Goal: Information Seeking & Learning: Find specific fact

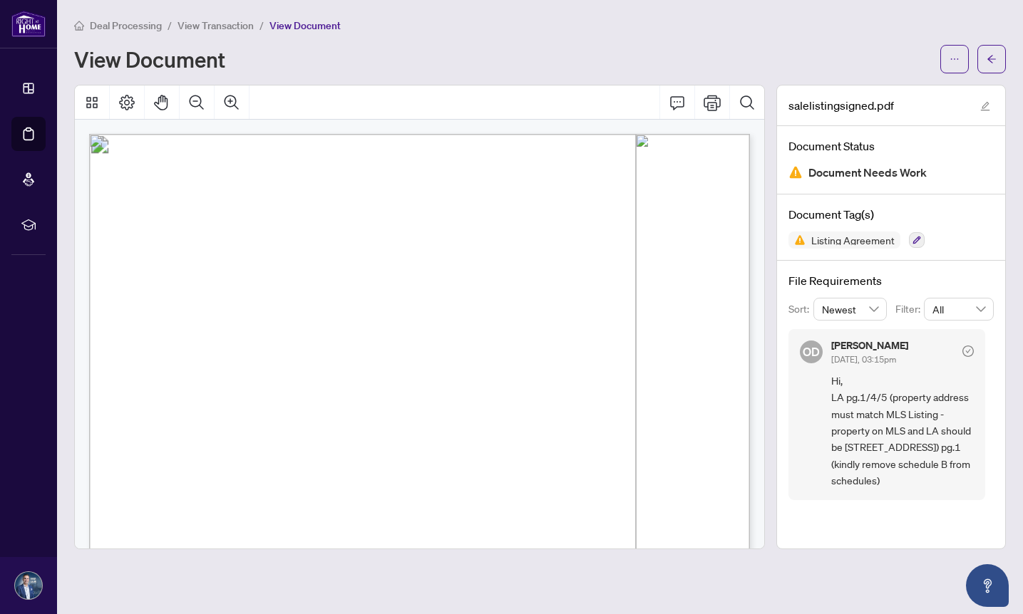
scroll to position [11, 0]
click at [990, 63] on icon "arrow-left" at bounding box center [992, 59] width 10 height 10
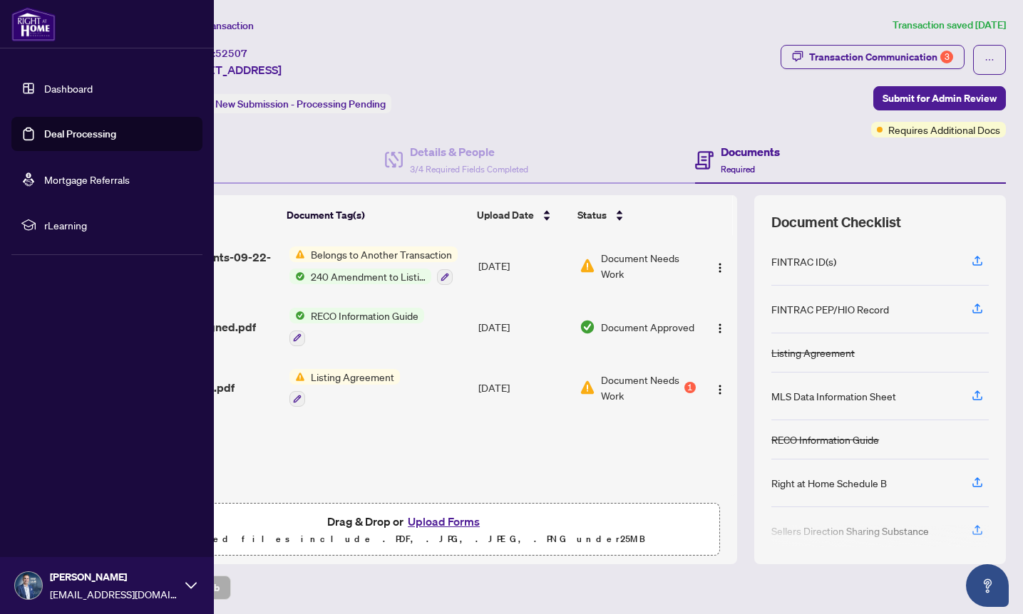
click at [73, 129] on link "Deal Processing" at bounding box center [80, 134] width 72 height 13
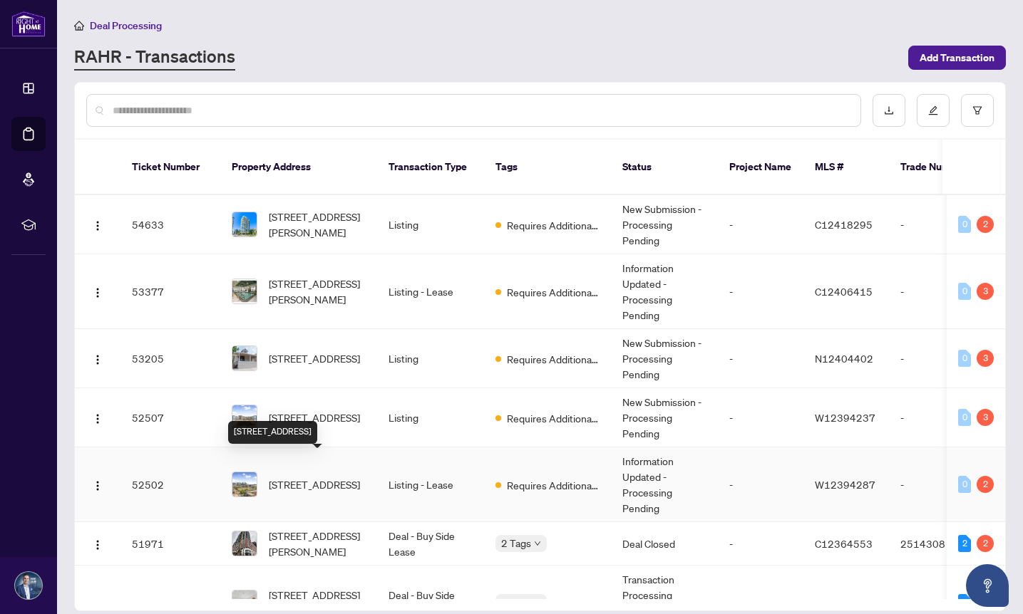
click at [272, 477] on span "[STREET_ADDRESS]" at bounding box center [314, 485] width 91 height 16
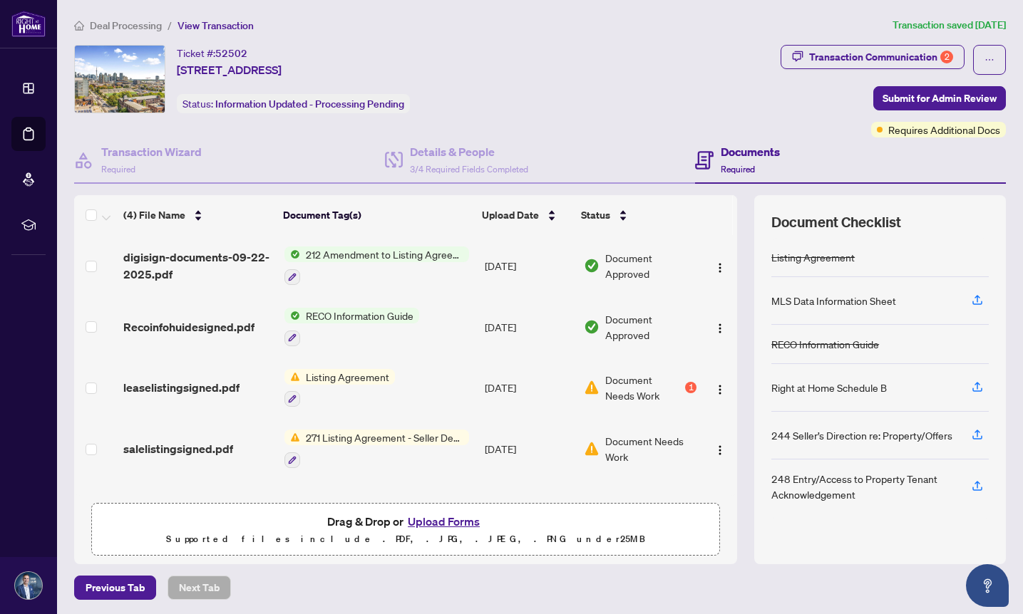
scroll to position [1, 0]
click at [335, 371] on span "Listing Agreement" at bounding box center [347, 377] width 95 height 16
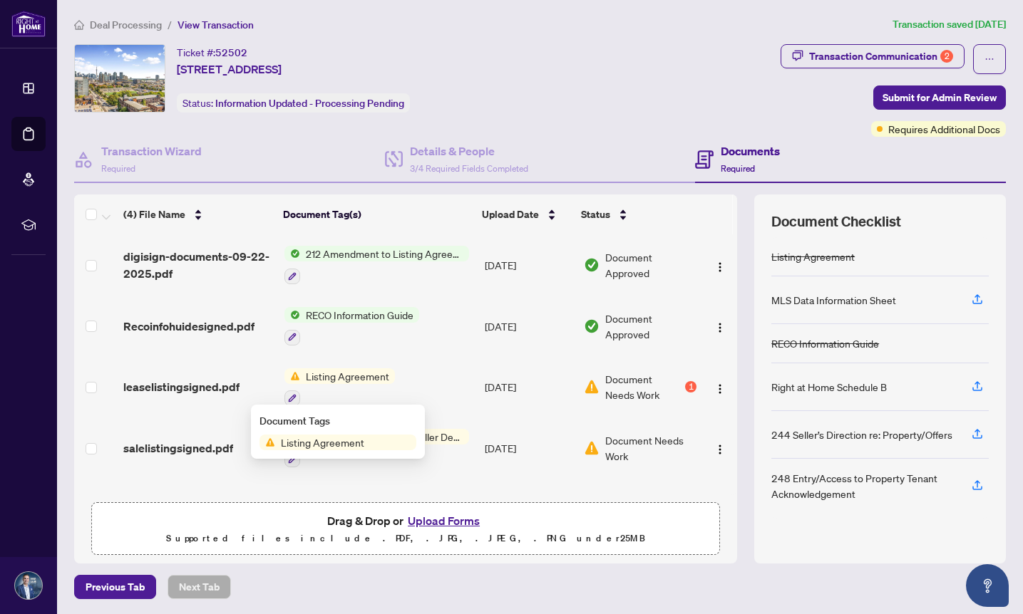
click at [335, 371] on span "Listing Agreement" at bounding box center [347, 377] width 95 height 16
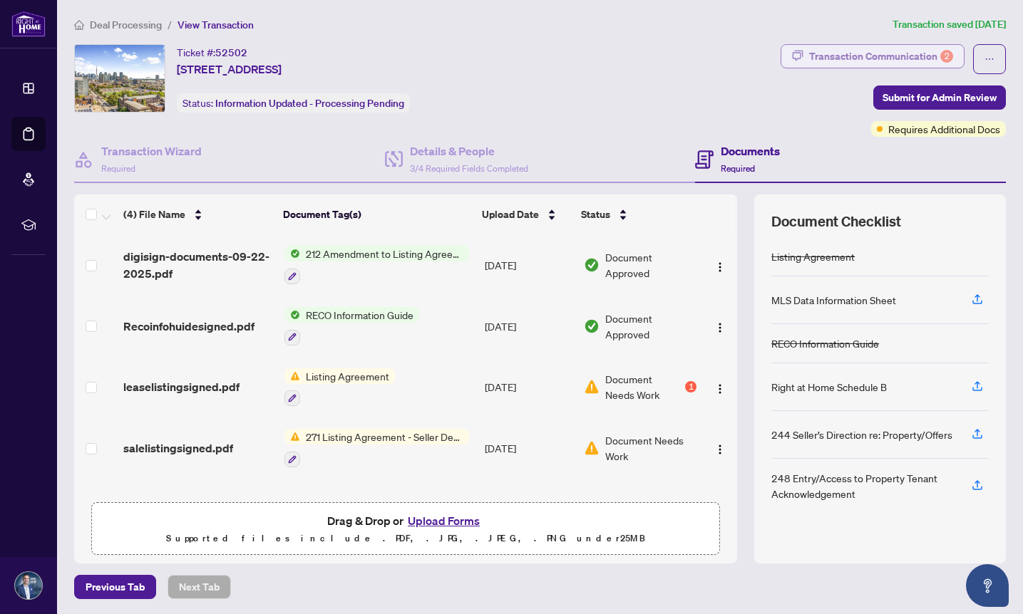
click at [933, 56] on div "Transaction Communication 2" at bounding box center [881, 56] width 144 height 23
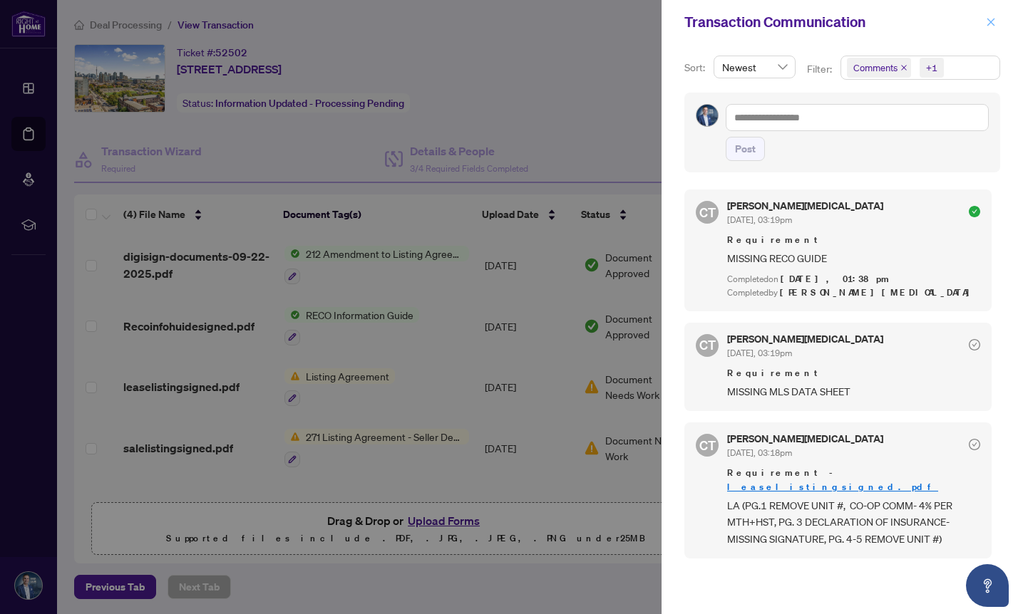
click at [988, 23] on icon "close" at bounding box center [991, 22] width 10 height 10
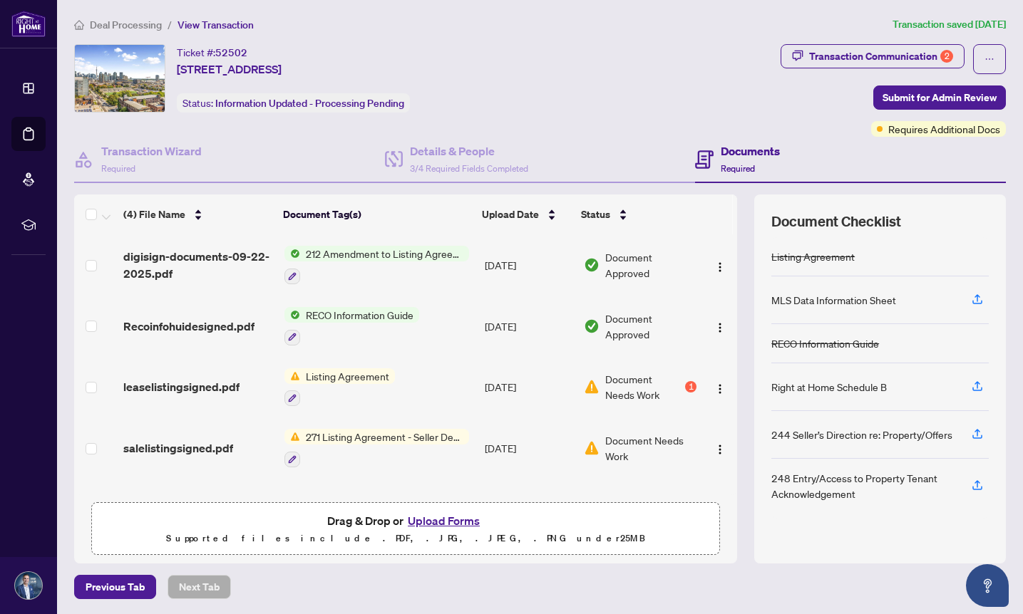
click at [988, 23] on article "Transaction saved [DATE]" at bounding box center [949, 24] width 113 height 16
click at [917, 58] on div "Transaction Communication 2" at bounding box center [881, 56] width 144 height 23
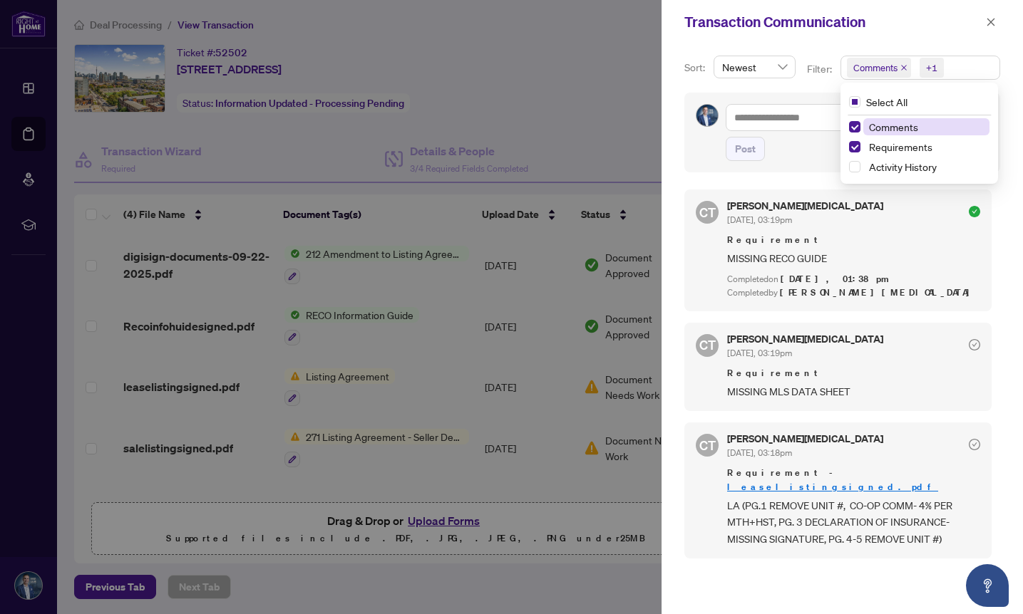
click at [916, 56] on div "+1" at bounding box center [930, 67] width 33 height 23
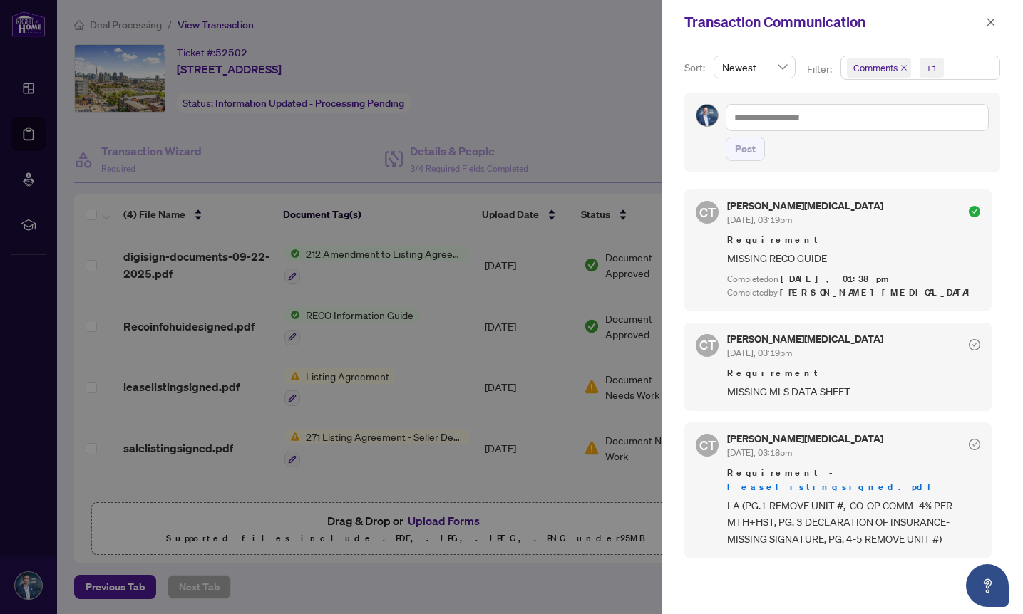
click at [867, 71] on span "Comments" at bounding box center [875, 68] width 44 height 14
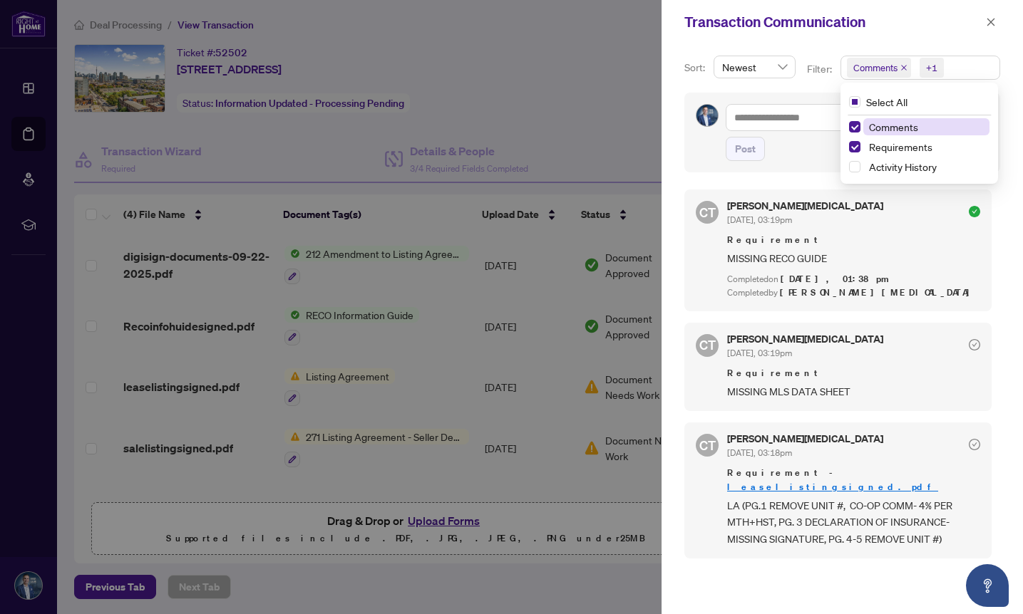
click at [872, 66] on span "Comments" at bounding box center [875, 68] width 44 height 14
click at [852, 128] on span "Select Comments" at bounding box center [854, 126] width 11 height 11
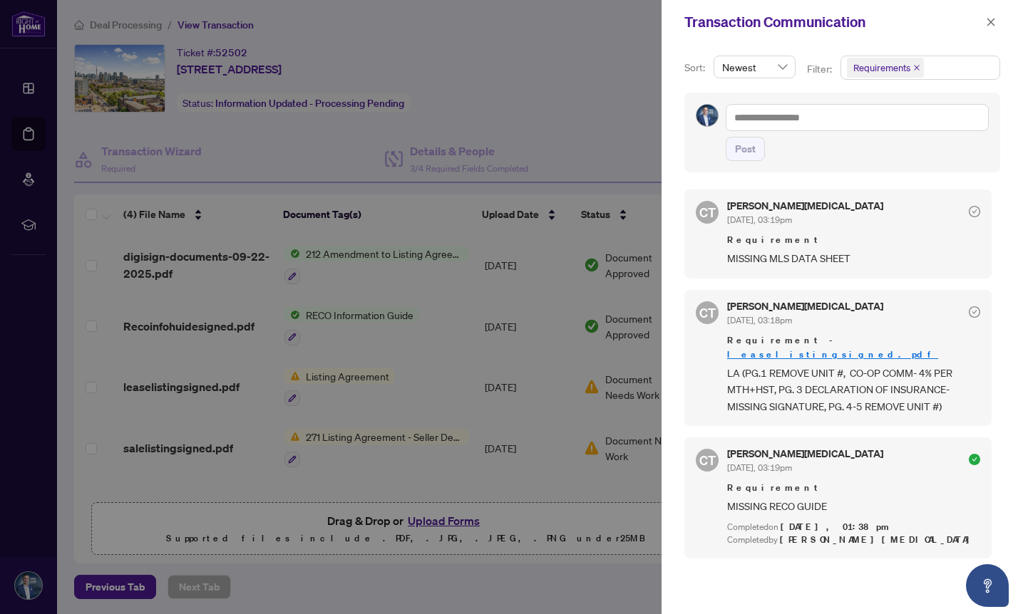
click at [359, 373] on div at bounding box center [511, 307] width 1023 height 614
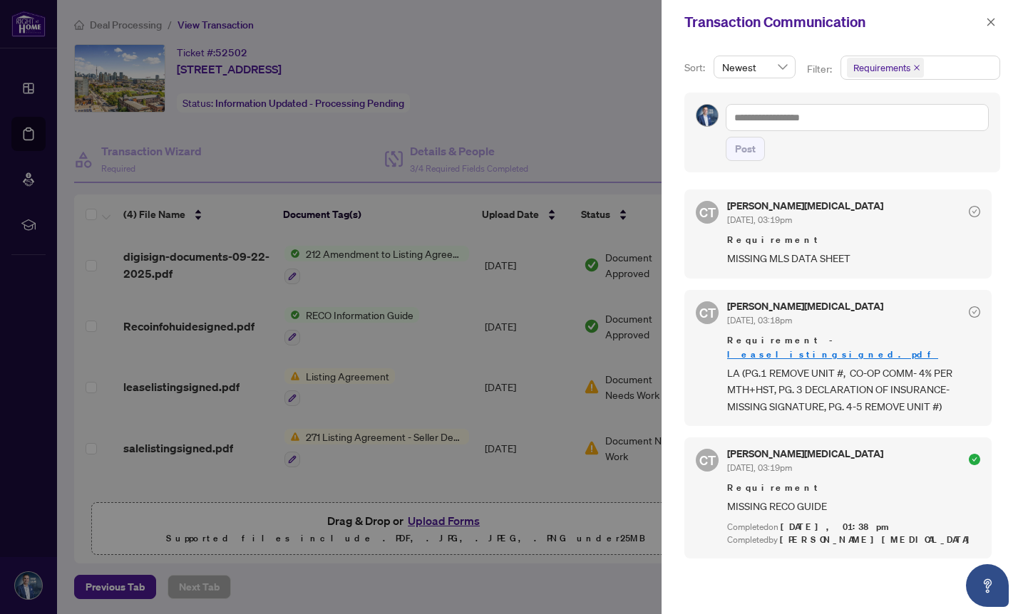
click at [359, 373] on div at bounding box center [511, 307] width 1023 height 614
click at [990, 23] on icon "close" at bounding box center [991, 22] width 8 height 8
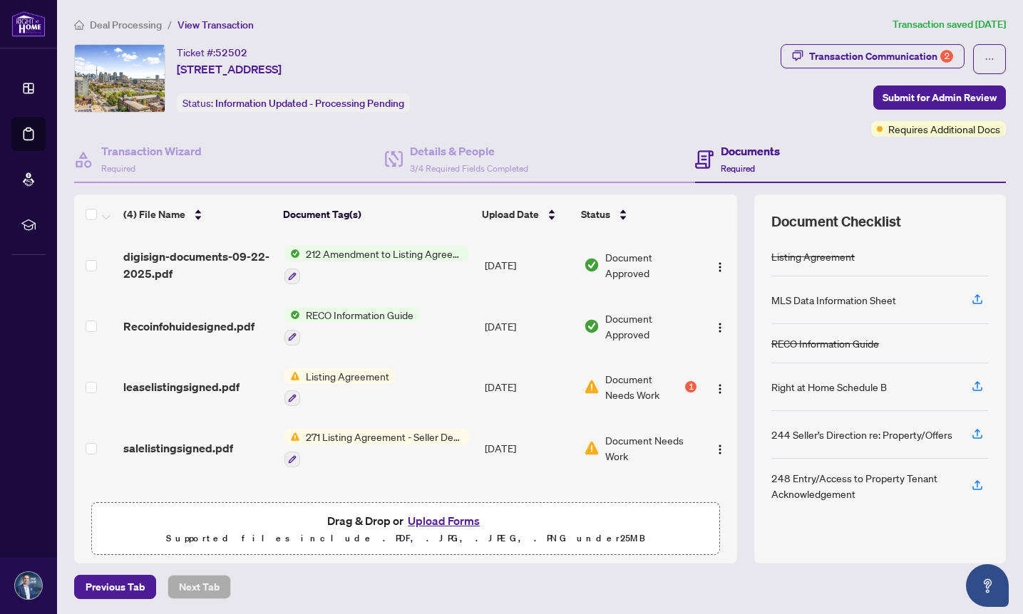
click at [990, 23] on article "Transaction saved [DATE]" at bounding box center [949, 24] width 113 height 16
click at [321, 376] on span "Listing Agreement" at bounding box center [347, 377] width 95 height 16
click at [299, 440] on span "Listing Agreement" at bounding box center [322, 443] width 95 height 16
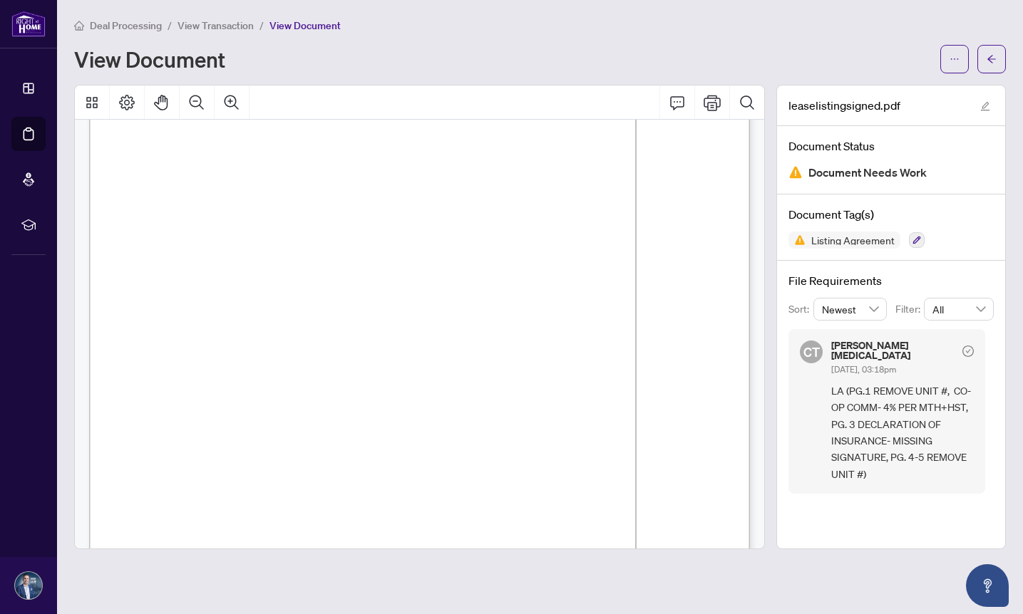
scroll to position [35, 0]
click at [714, 99] on icon "Print" at bounding box center [712, 102] width 17 height 17
click at [987, 60] on icon "arrow-left" at bounding box center [992, 59] width 10 height 10
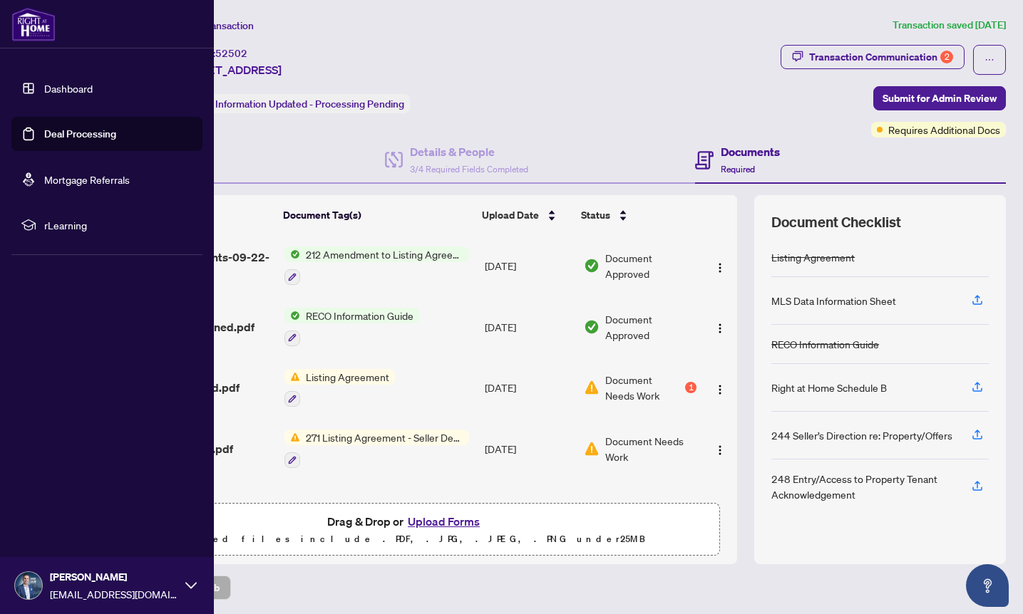
click at [68, 135] on link "Deal Processing" at bounding box center [80, 134] width 72 height 13
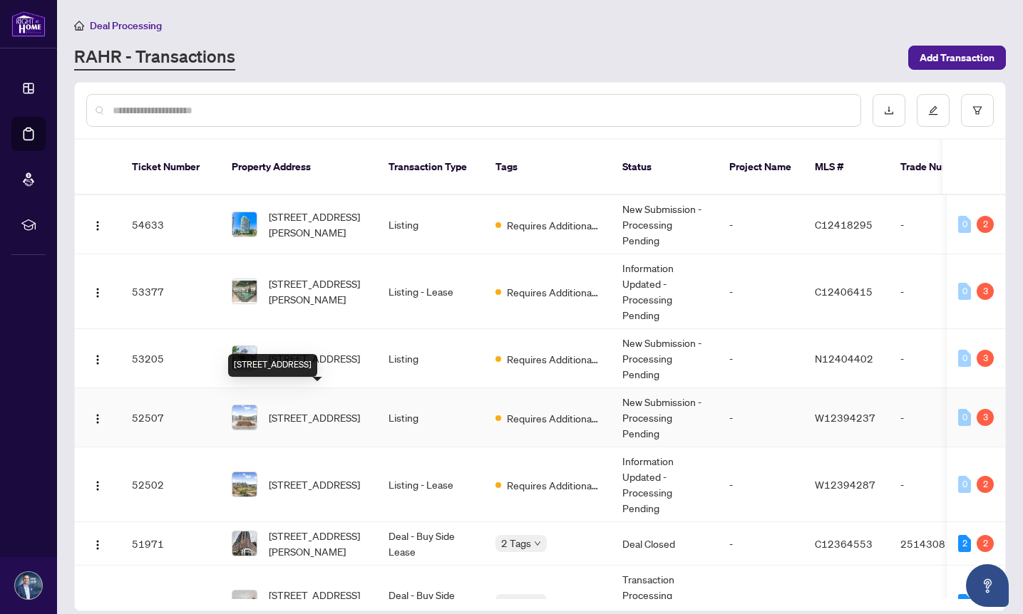
click at [299, 410] on span "[STREET_ADDRESS]" at bounding box center [314, 418] width 91 height 16
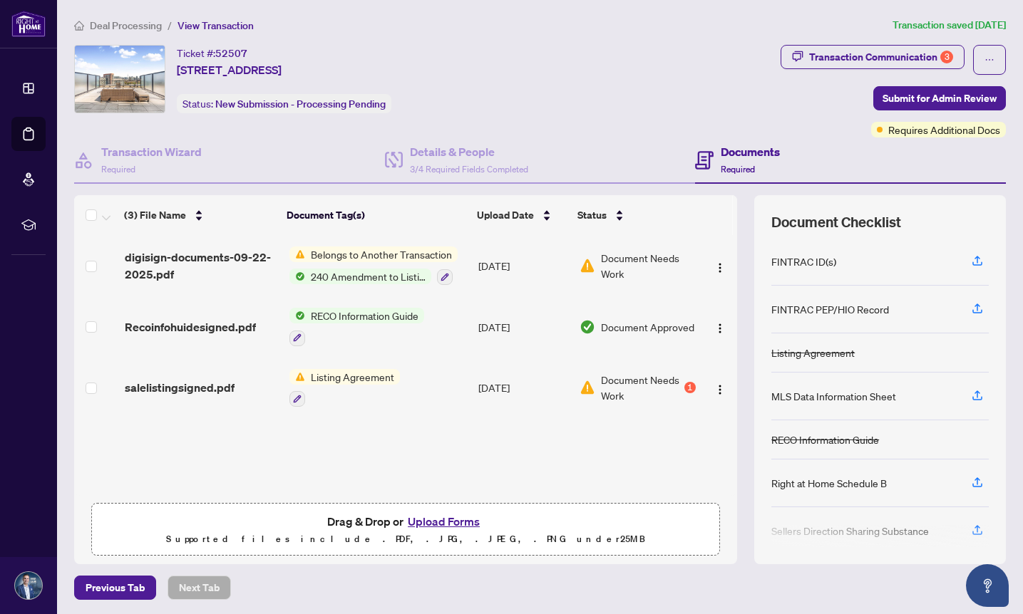
click at [326, 376] on span "Listing Agreement" at bounding box center [352, 377] width 95 height 16
click at [312, 446] on span "Listing Agreement" at bounding box center [326, 444] width 95 height 16
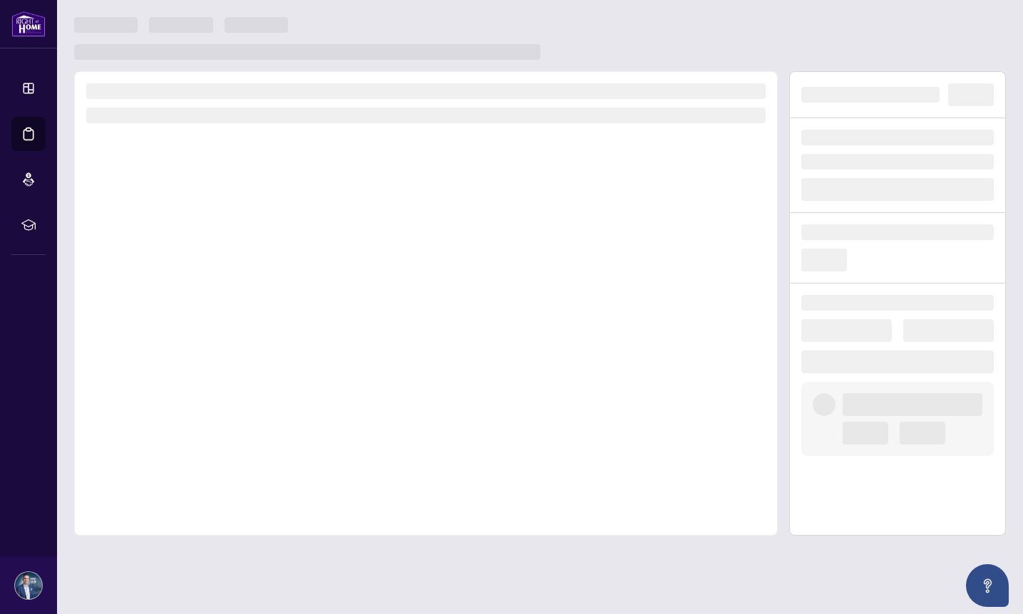
click at [312, 441] on div at bounding box center [426, 303] width 704 height 465
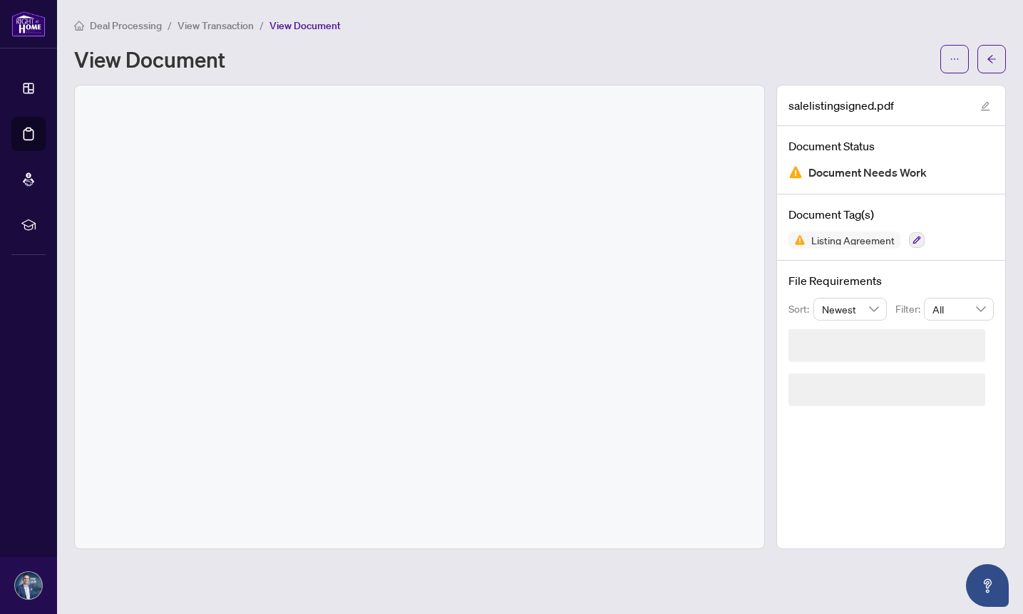
click at [312, 442] on div at bounding box center [419, 317] width 689 height 463
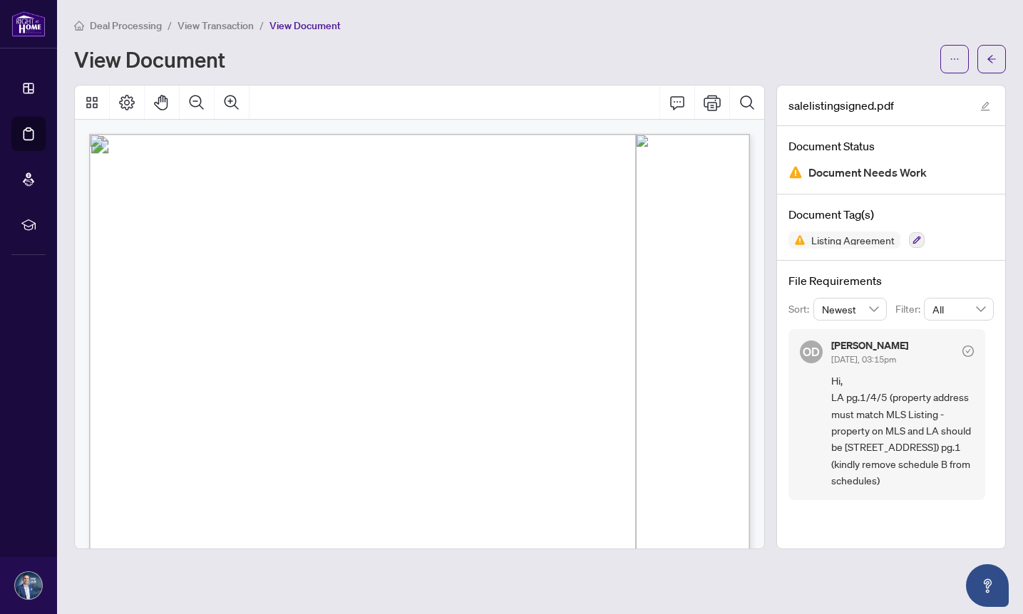
click at [558, 197] on span "Seller Designated Representation Agreement" at bounding box center [421, 200] width 274 height 14
click at [989, 59] on icon "arrow-left" at bounding box center [992, 59] width 10 height 10
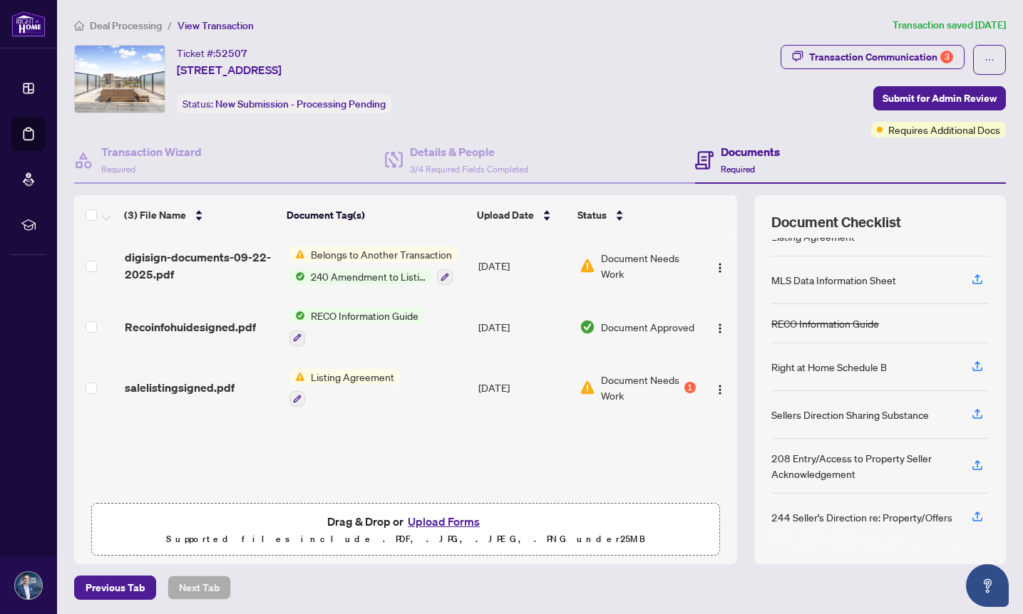
scroll to position [1, 0]
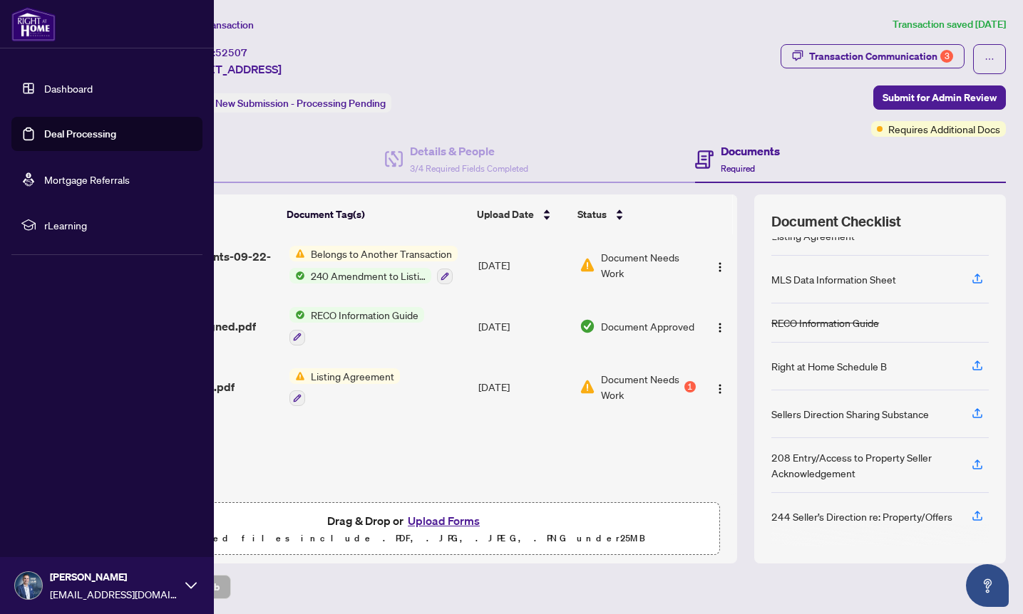
click at [99, 133] on link "Deal Processing" at bounding box center [80, 134] width 72 height 13
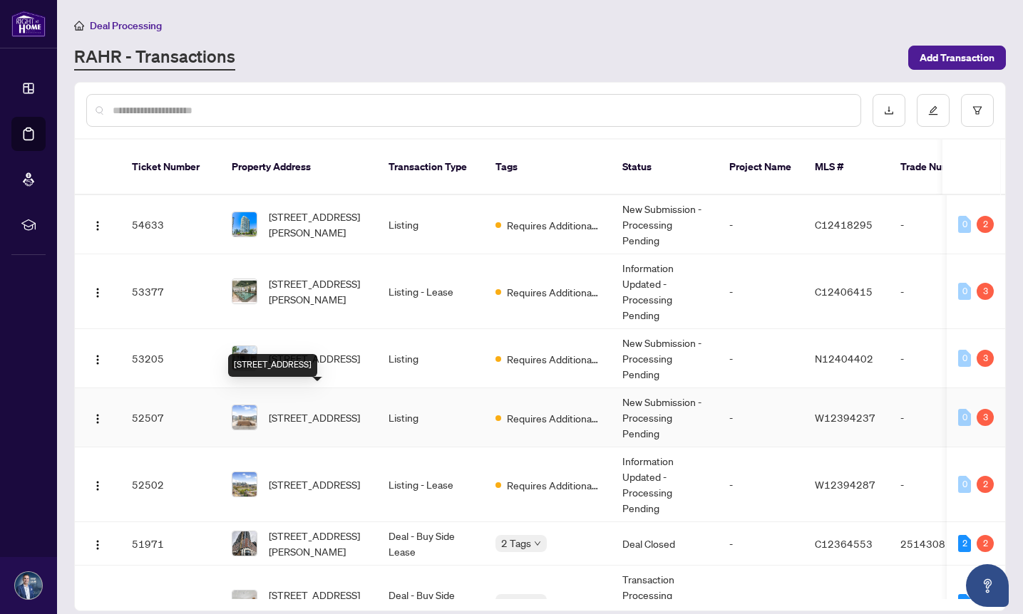
click at [311, 410] on span "[STREET_ADDRESS]" at bounding box center [314, 418] width 91 height 16
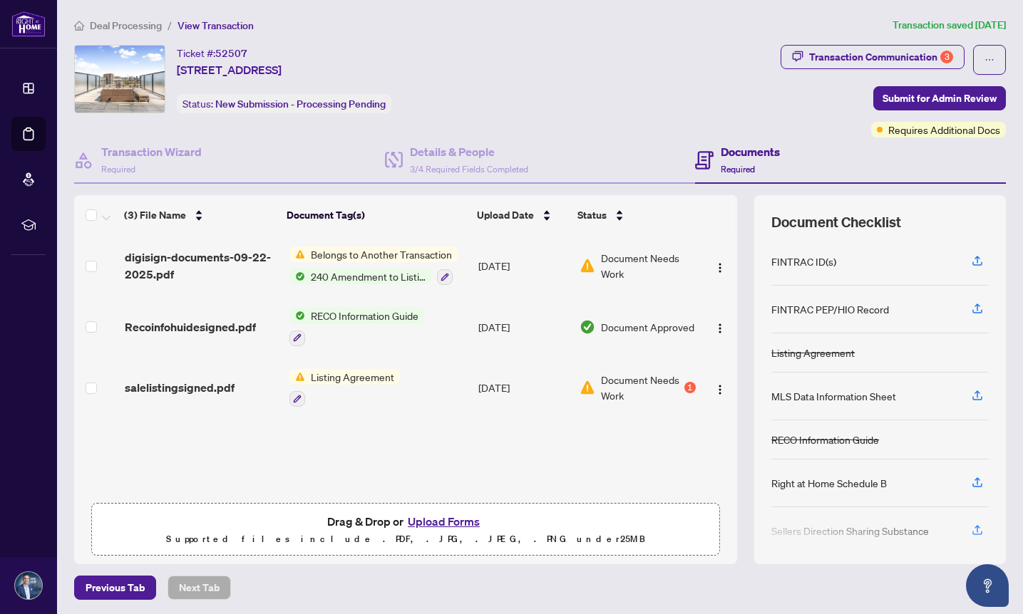
click at [330, 374] on span "Listing Agreement" at bounding box center [352, 377] width 95 height 16
click at [312, 446] on span "Listing Agreement" at bounding box center [326, 444] width 95 height 16
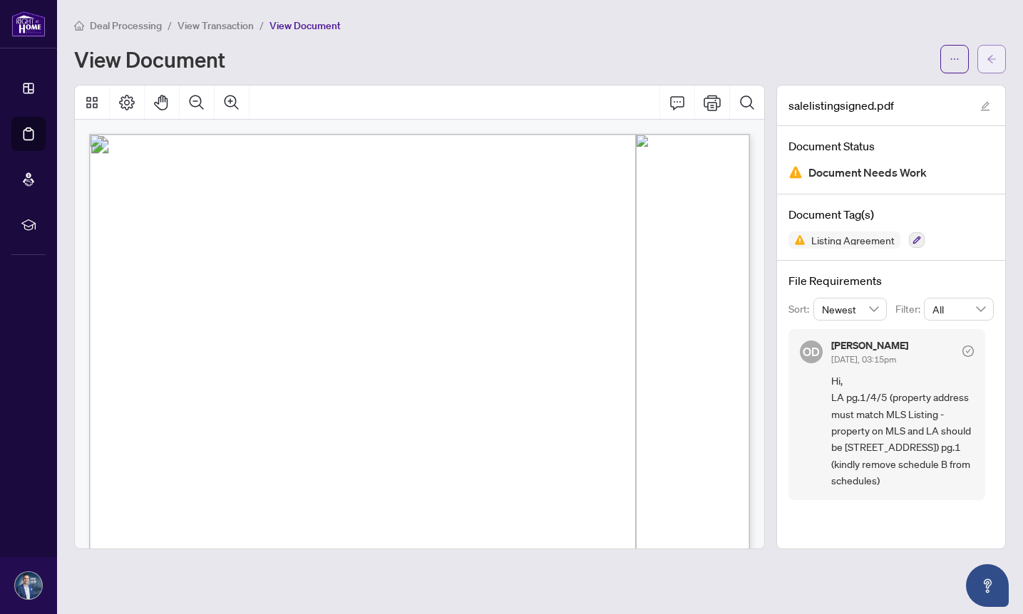
click at [990, 62] on icon "arrow-left" at bounding box center [992, 59] width 10 height 10
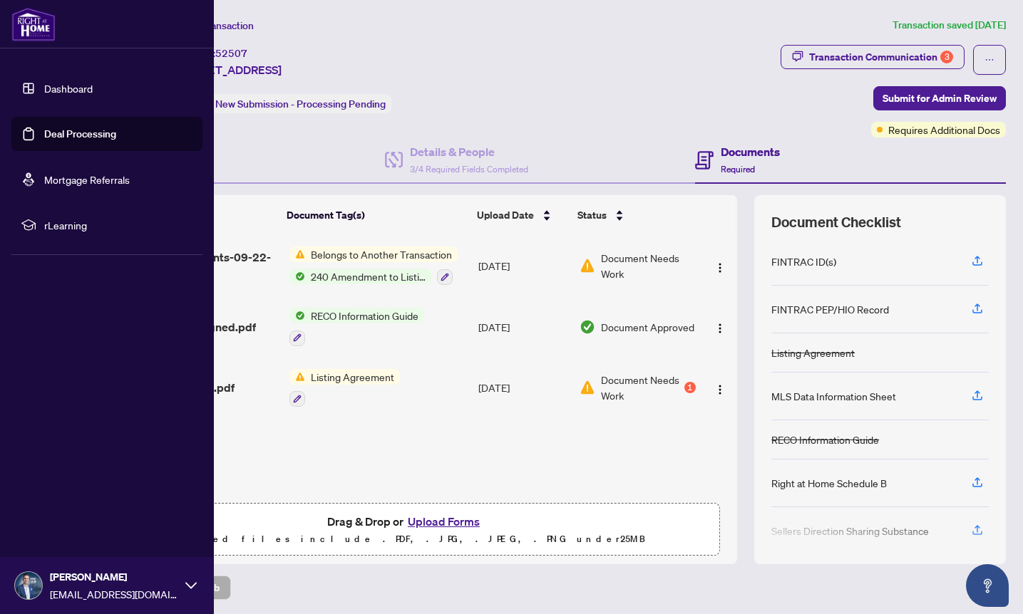
click at [73, 135] on link "Deal Processing" at bounding box center [80, 134] width 72 height 13
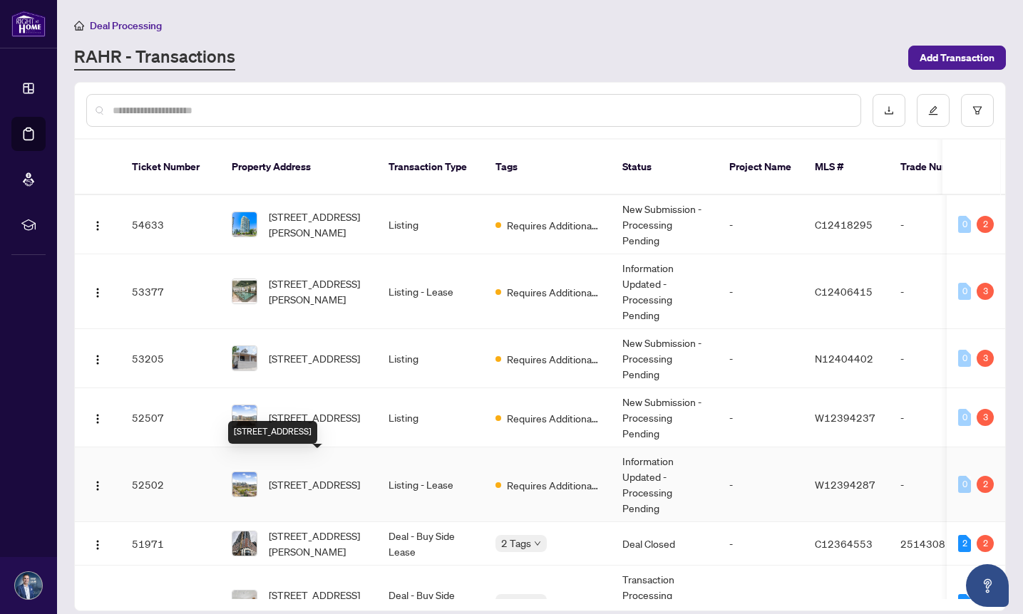
click at [298, 477] on span "[STREET_ADDRESS]" at bounding box center [314, 485] width 91 height 16
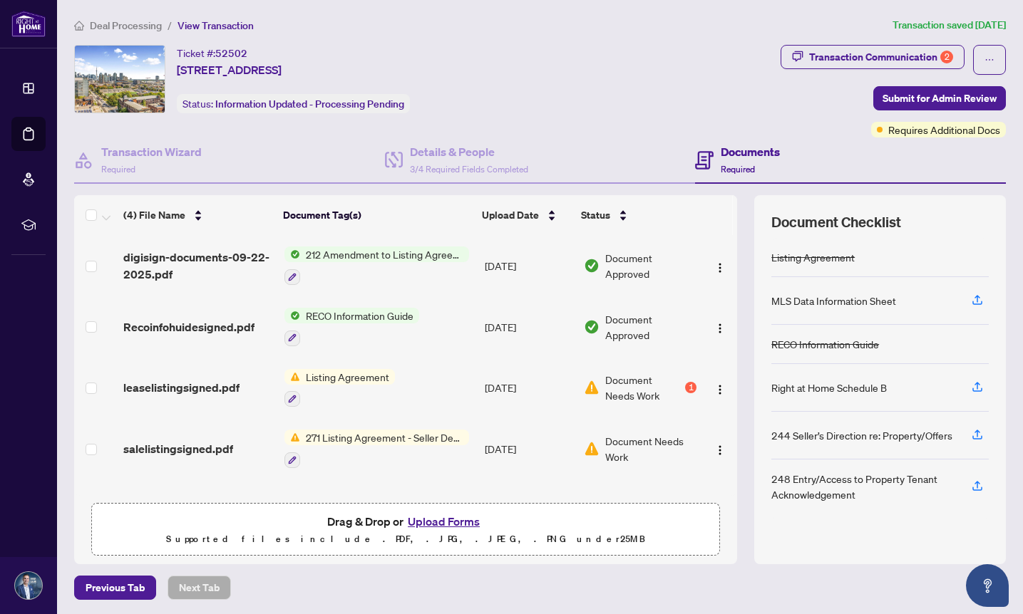
click at [359, 370] on span "Listing Agreement" at bounding box center [347, 377] width 95 height 16
click at [342, 443] on span "Listing Agreement" at bounding box center [322, 444] width 95 height 16
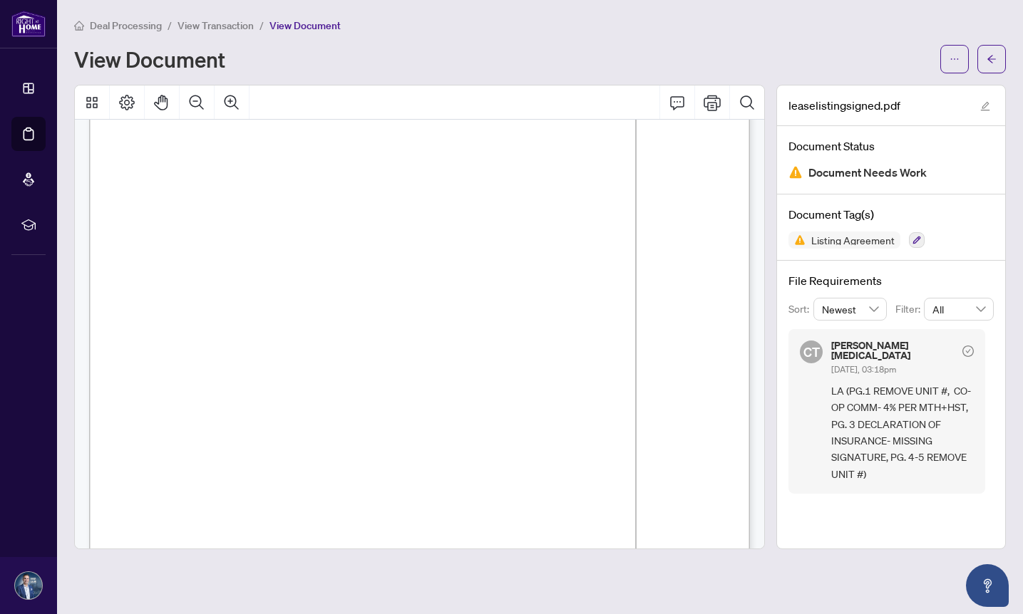
scroll to position [51, 0]
drag, startPoint x: 827, startPoint y: 395, endPoint x: 936, endPoint y: 389, distance: 109.2
click at [936, 389] on div "CT [PERSON_NAME][MEDICAL_DATA] [DATE], 03:18pm LA (PG.1 REMOVE UNIT #, CO-OP CO…" at bounding box center [886, 411] width 197 height 165
copy span "CO-OP COMM- 4% PER MTH+HST"
